Goal: Find specific fact: Find specific fact

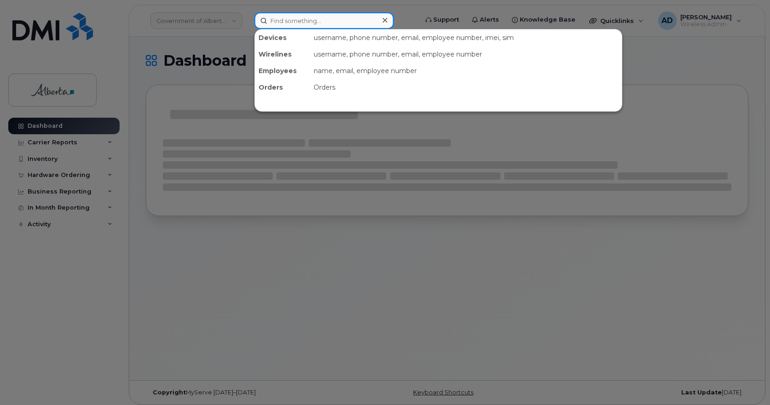
click at [305, 16] on input at bounding box center [323, 20] width 139 height 17
paste input "[PERSON_NAME] Janiten"
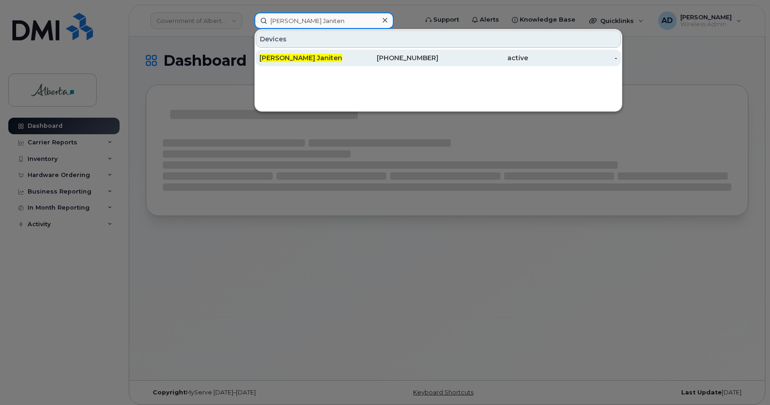
type input "[PERSON_NAME] Janiten"
drag, startPoint x: 283, startPoint y: 59, endPoint x: 278, endPoint y: 51, distance: 9.5
click at [283, 59] on span "[PERSON_NAME] Janiten" at bounding box center [300, 58] width 83 height 8
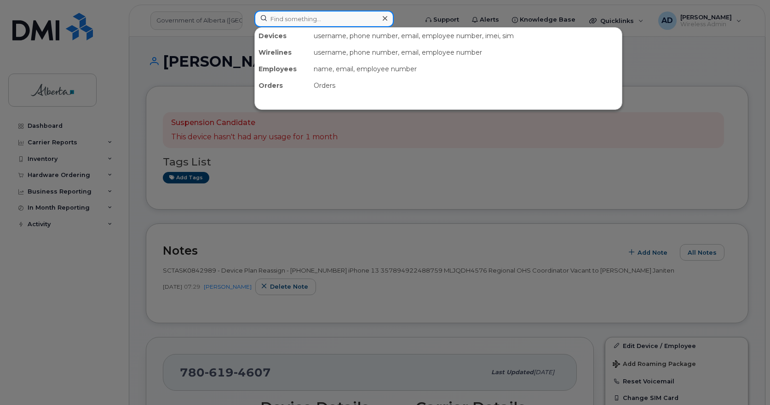
paste input "7806194607"
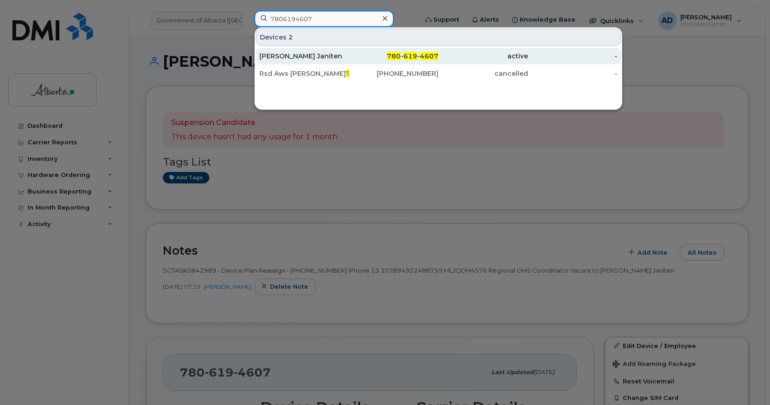
type input "7806194607"
click at [292, 52] on div "[PERSON_NAME] Janiten" at bounding box center [304, 55] width 90 height 9
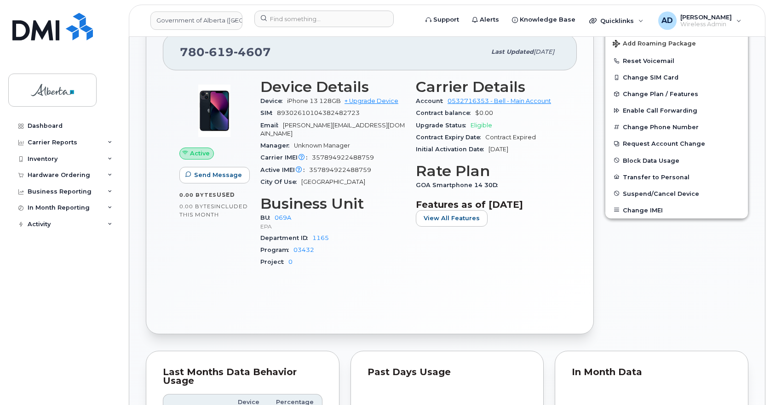
scroll to position [230, 0]
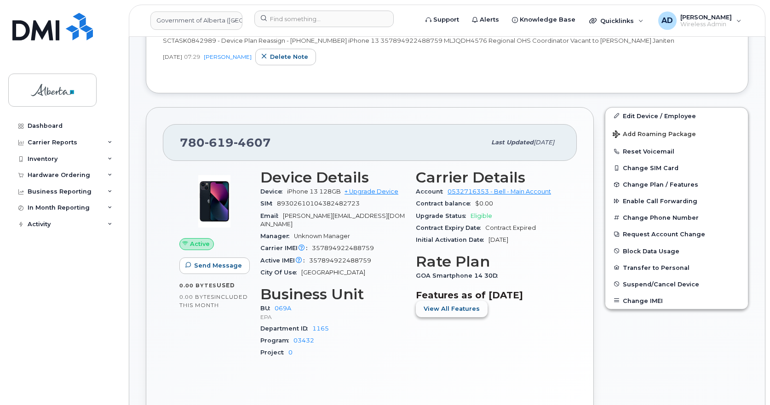
click at [476, 308] on button "View All Features" at bounding box center [452, 309] width 72 height 17
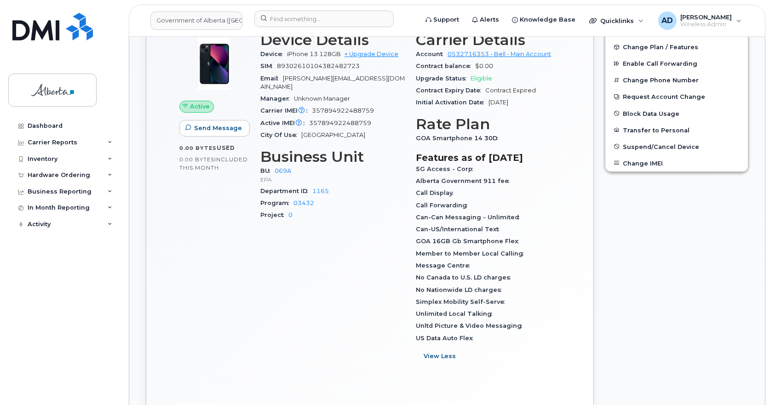
scroll to position [368, 0]
drag, startPoint x: 473, startPoint y: 262, endPoint x: 413, endPoint y: 267, distance: 60.0
click at [413, 267] on div "Carrier Details Account 0532716353 - Bell - Main Account Contract balance $0.00…" at bounding box center [487, 201] width 155 height 351
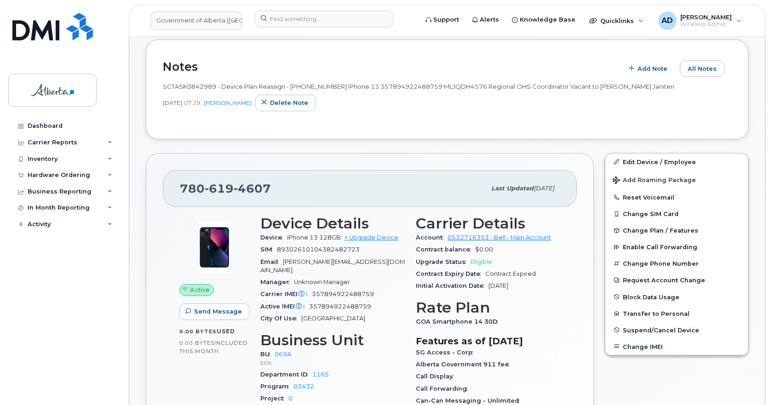
click at [237, 190] on span "4607" at bounding box center [252, 189] width 37 height 14
copy span "780 619 4607"
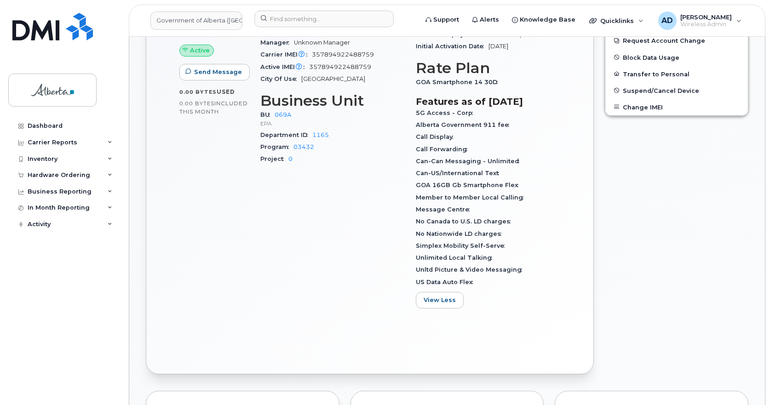
scroll to position [506, 0]
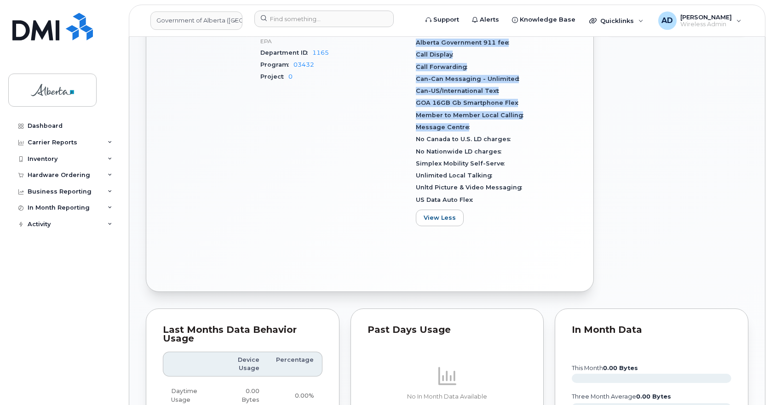
drag, startPoint x: 474, startPoint y: 126, endPoint x: 408, endPoint y: 125, distance: 66.2
click at [408, 125] on div "Device Details Device iPhone 13 128GB + Upgrade Device SIM 89302610104382482723…" at bounding box center [410, 63] width 311 height 351
click at [453, 129] on span "Message Centre" at bounding box center [445, 127] width 58 height 7
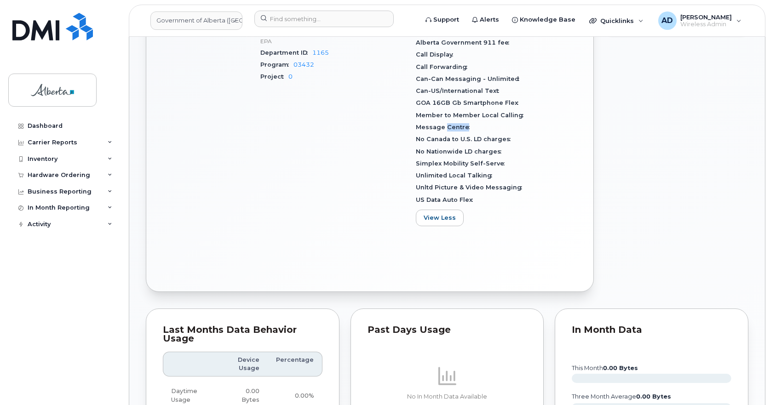
click at [453, 129] on span "Message Centre" at bounding box center [445, 127] width 58 height 7
click at [452, 130] on span "Message Centre" at bounding box center [445, 127] width 58 height 7
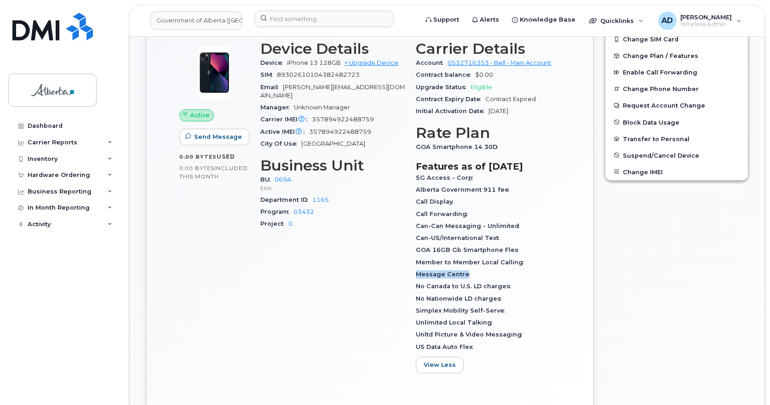
scroll to position [230, 0]
